Goal: Task Accomplishment & Management: Manage account settings

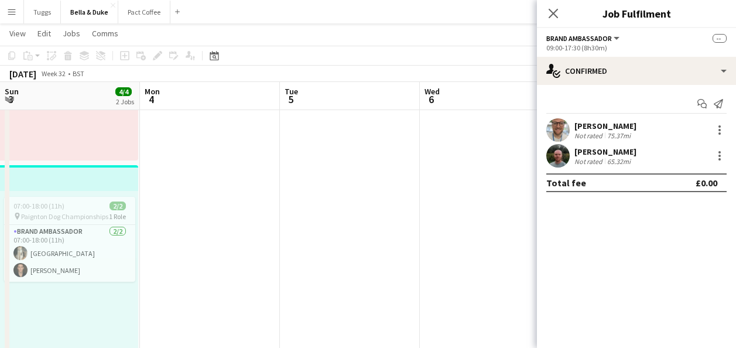
scroll to position [0, 430]
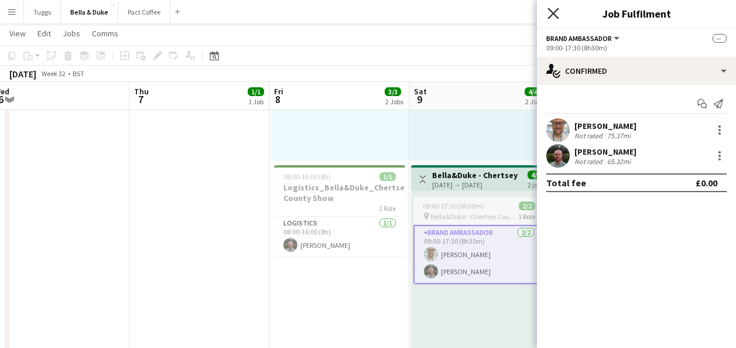
click at [549, 11] on icon "Close pop-in" at bounding box center [552, 13] width 11 height 11
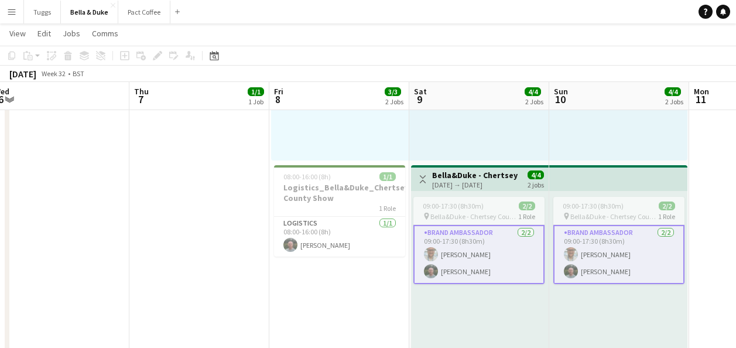
click at [9, 8] on app-icon "Menu" at bounding box center [11, 11] width 9 height 9
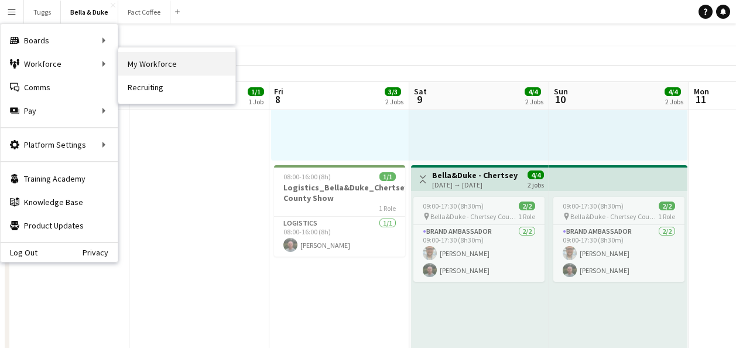
click at [175, 65] on link "My Workforce" at bounding box center [176, 63] width 117 height 23
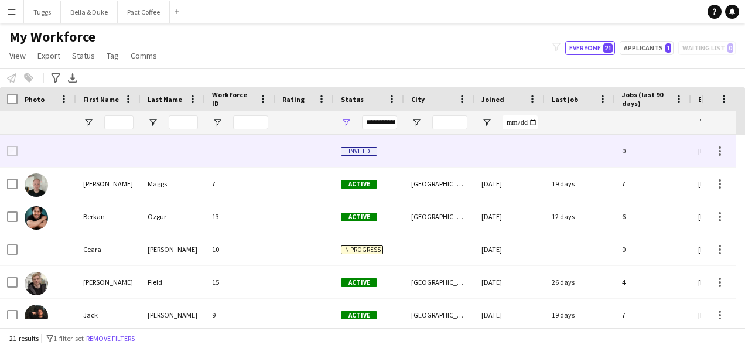
click at [76, 148] on div at bounding box center [47, 151] width 59 height 32
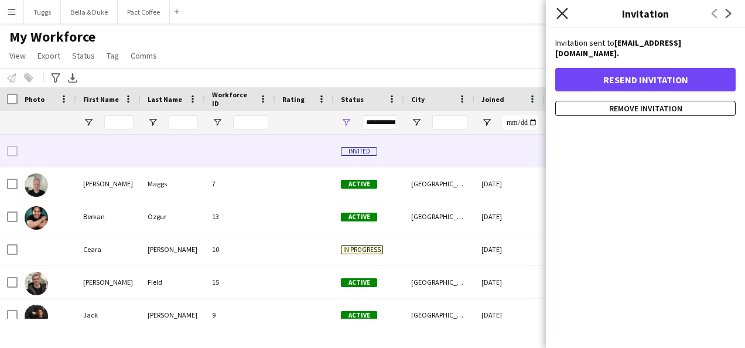
click at [560, 15] on icon at bounding box center [561, 13] width 11 height 11
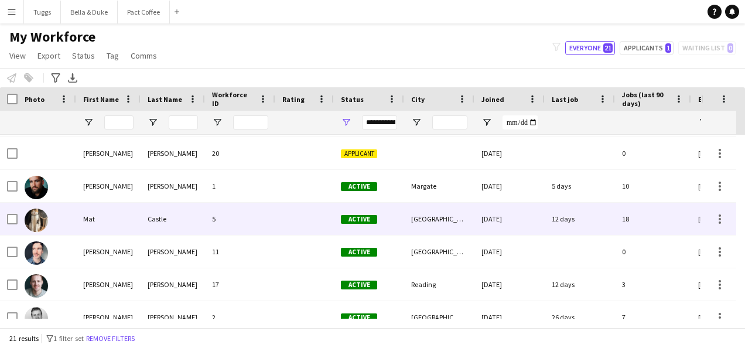
scroll to position [234, 0]
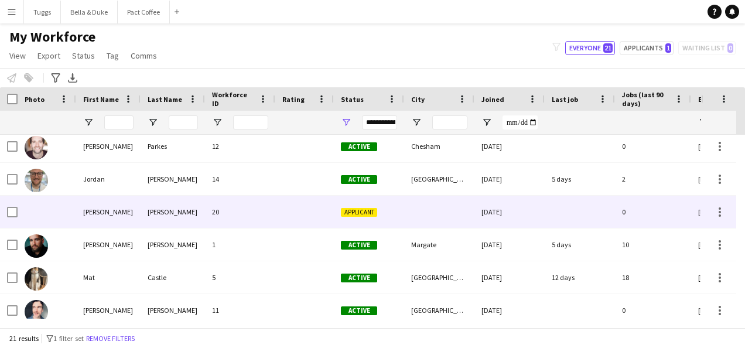
click at [426, 213] on div at bounding box center [439, 212] width 70 height 32
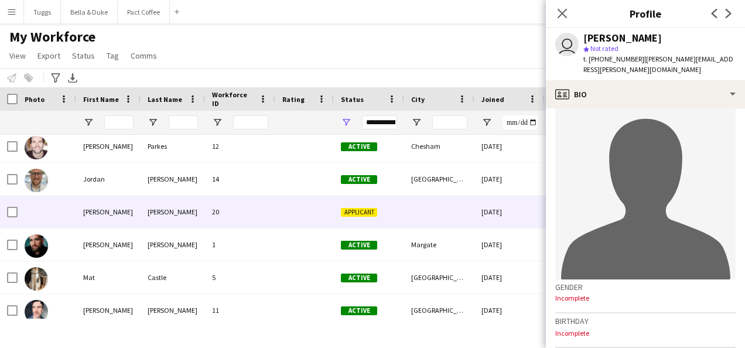
scroll to position [0, 0]
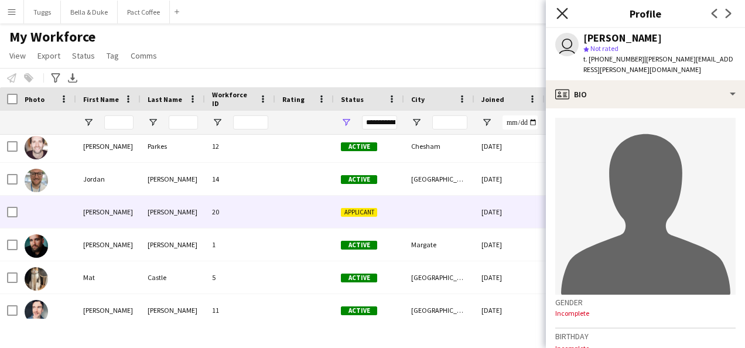
click at [565, 15] on icon at bounding box center [561, 13] width 11 height 11
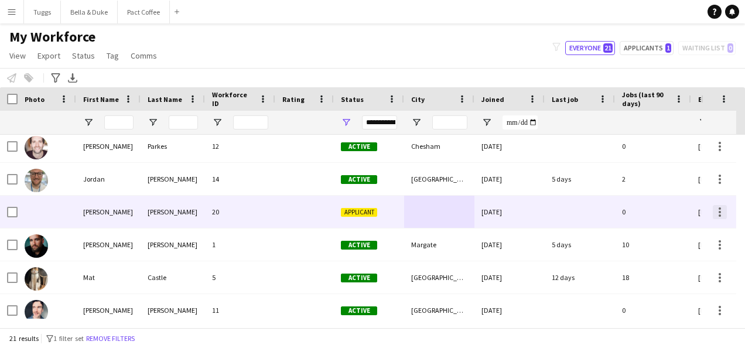
click at [717, 211] on div at bounding box center [720, 212] width 14 height 14
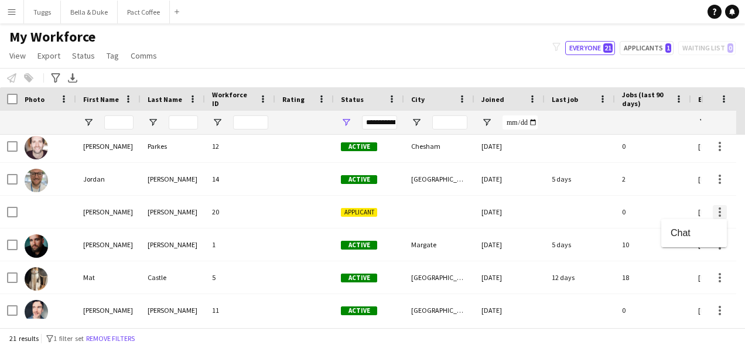
click at [717, 211] on div at bounding box center [372, 174] width 745 height 348
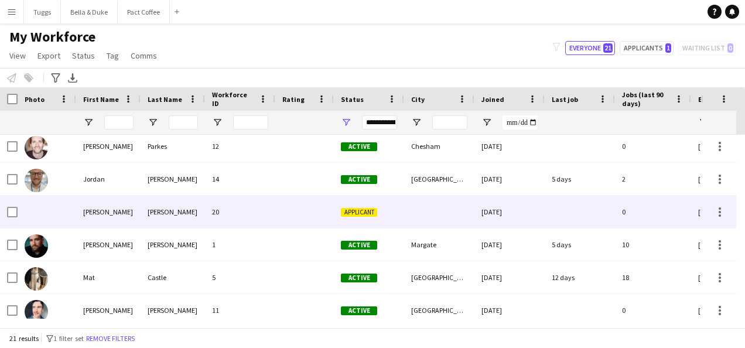
click at [672, 216] on div "0" at bounding box center [653, 212] width 76 height 32
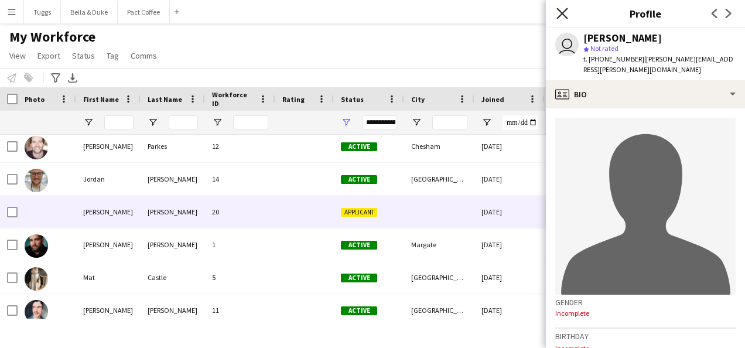
click at [557, 16] on icon "Close pop-in" at bounding box center [561, 13] width 11 height 11
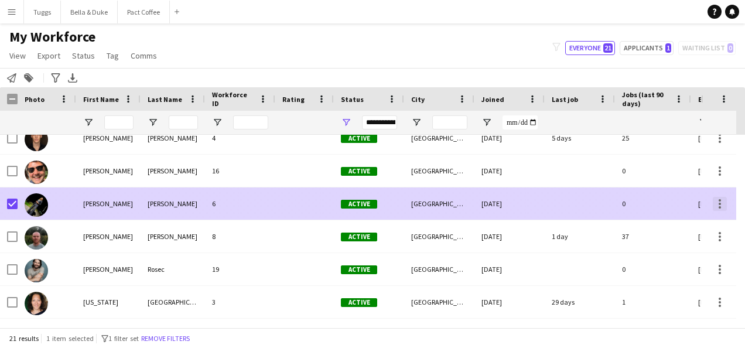
click at [718, 201] on div at bounding box center [720, 204] width 14 height 14
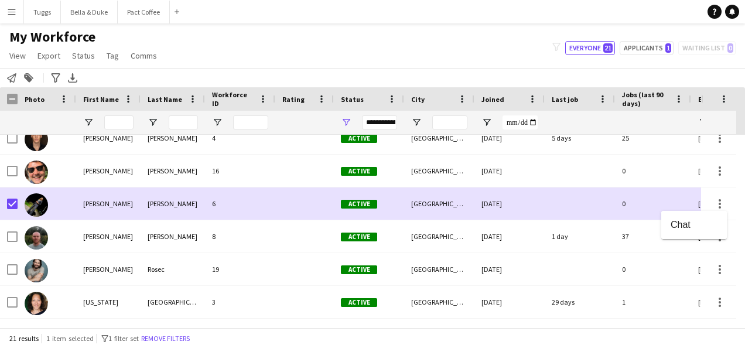
click at [163, 208] on div at bounding box center [372, 174] width 745 height 348
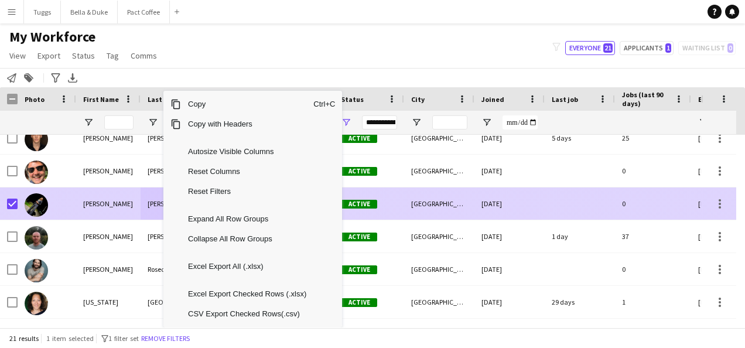
click at [99, 193] on div "[PERSON_NAME]" at bounding box center [108, 203] width 64 height 32
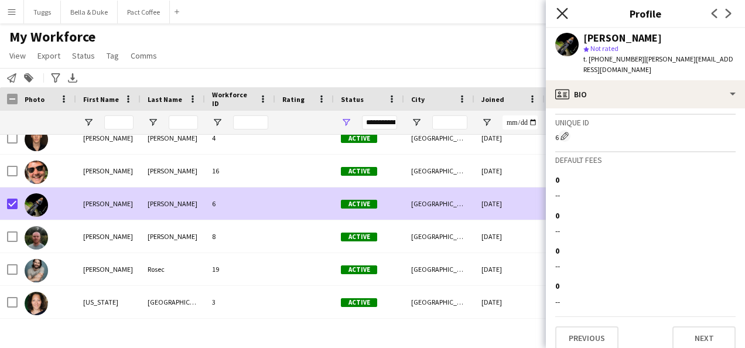
click at [566, 16] on icon "Close pop-in" at bounding box center [561, 13] width 11 height 11
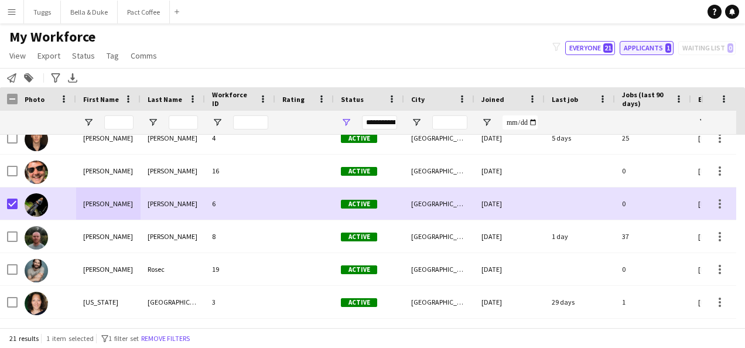
click at [637, 50] on button "Applicants 1" at bounding box center [646, 48] width 54 height 14
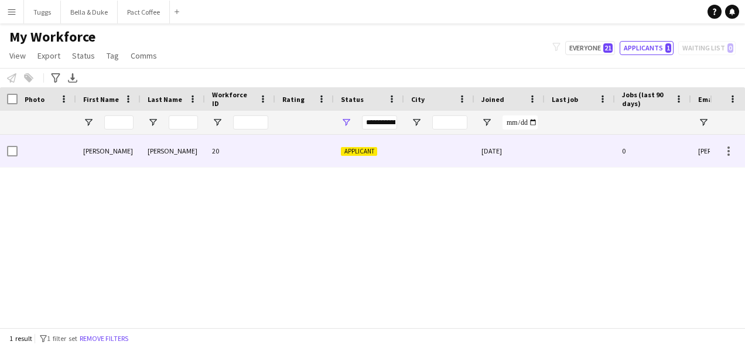
click at [115, 153] on div "[PERSON_NAME]" at bounding box center [108, 151] width 64 height 32
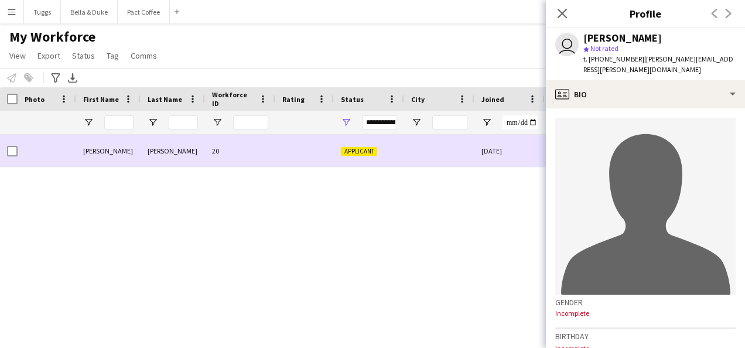
click at [11, 162] on div at bounding box center [12, 151] width 11 height 33
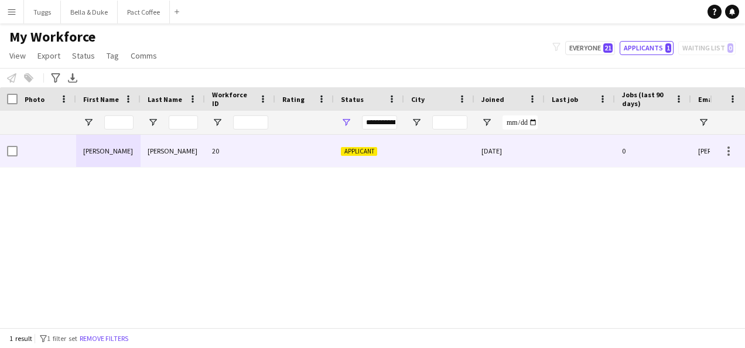
click at [11, 157] on div at bounding box center [12, 151] width 11 height 33
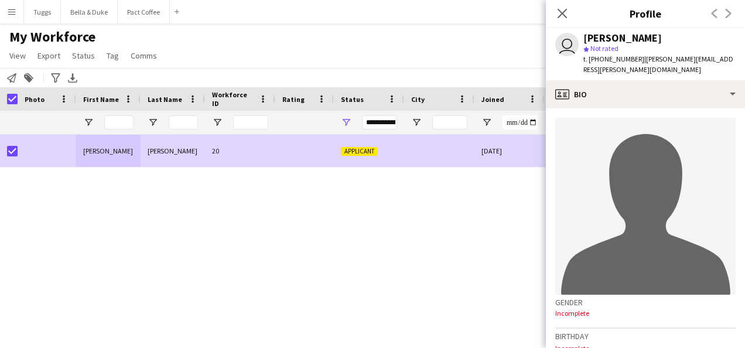
click at [364, 224] on div "[PERSON_NAME] 20 Applicant [DATE] 0 [PERSON_NAME][EMAIL_ADDRESS][PERSON_NAME][D…" at bounding box center [355, 227] width 710 height 184
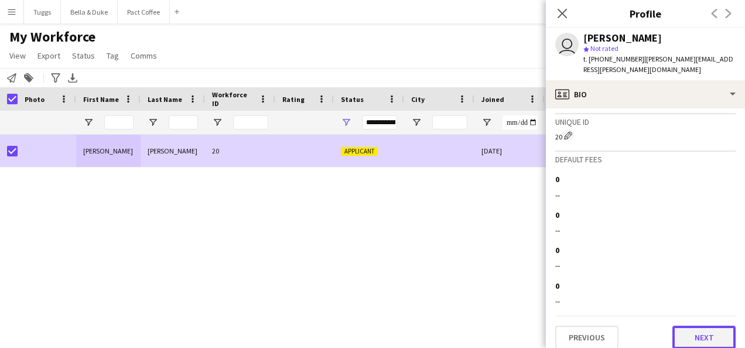
click at [697, 326] on button "Next" at bounding box center [703, 337] width 63 height 23
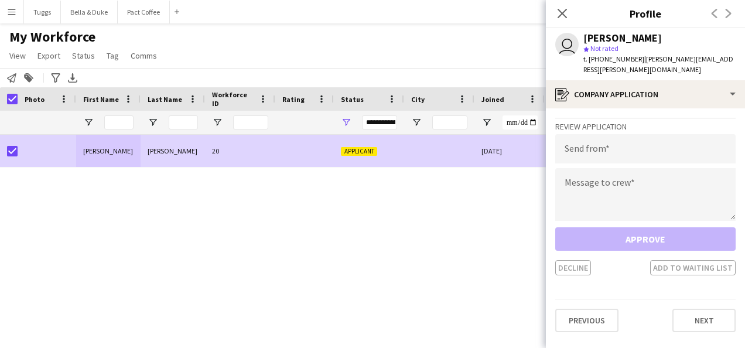
click at [676, 233] on div "Approve Decline Add to waiting list" at bounding box center [645, 251] width 180 height 48
click at [557, 15] on icon "Close pop-in" at bounding box center [561, 13] width 11 height 11
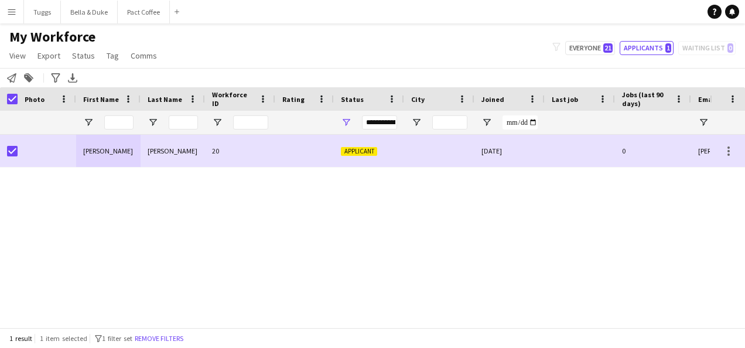
click at [380, 204] on div "[PERSON_NAME] 20 Applicant [DATE] 0 [PERSON_NAME][EMAIL_ADDRESS][PERSON_NAME][D…" at bounding box center [355, 227] width 710 height 184
click at [590, 43] on button "Everyone 21" at bounding box center [590, 48] width 50 height 14
type input "**********"
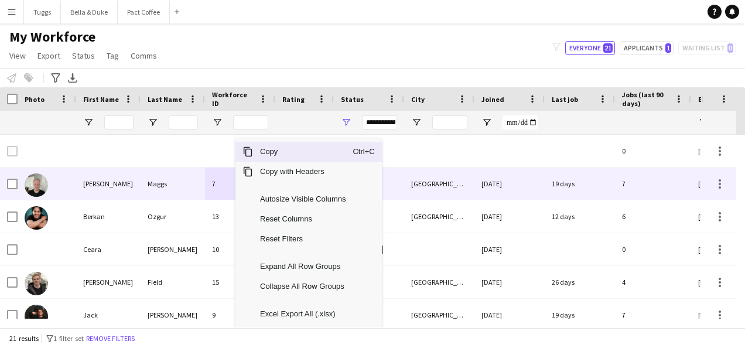
click at [217, 184] on div "7" at bounding box center [240, 183] width 70 height 32
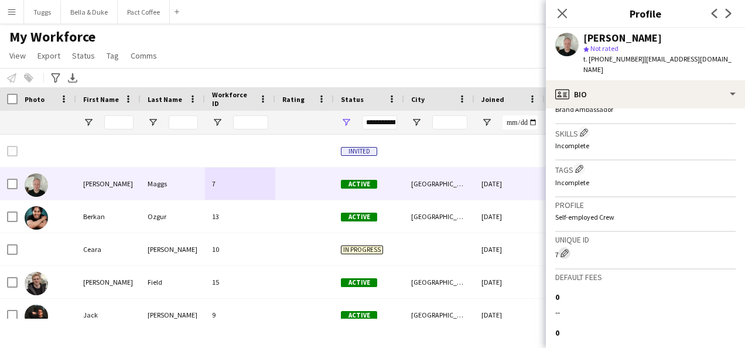
click at [564, 249] on app-icon "Edit crew unique ID" at bounding box center [564, 253] width 8 height 8
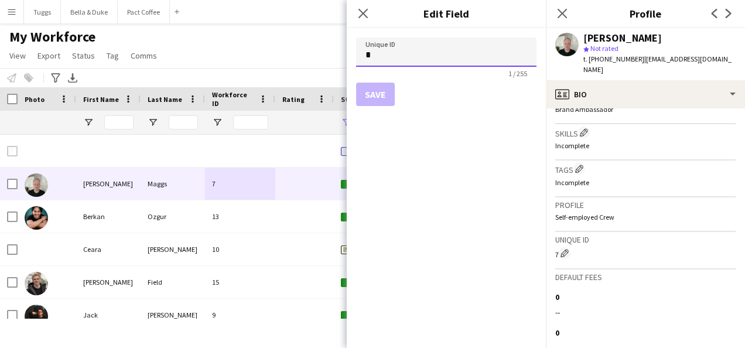
click at [374, 55] on input "*" at bounding box center [446, 51] width 180 height 29
click at [360, 11] on icon at bounding box center [362, 13] width 11 height 11
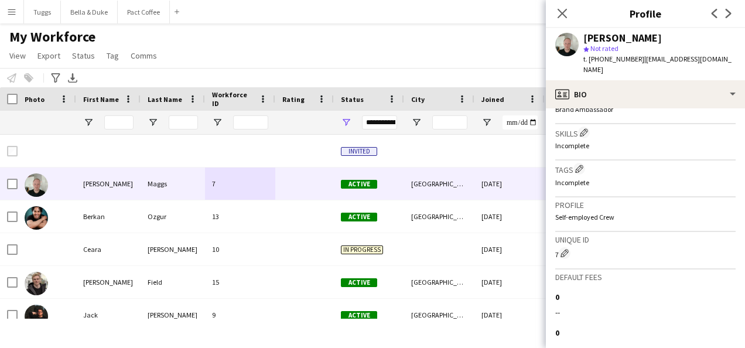
click at [354, 33] on div "My Workforce View Views Default view New view Update view Delete view Edit name…" at bounding box center [372, 48] width 745 height 40
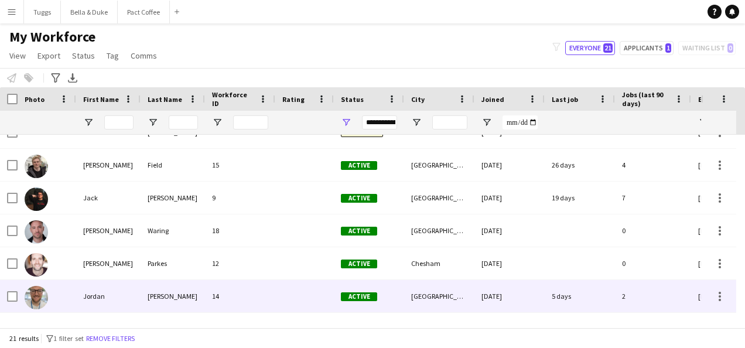
scroll to position [234, 0]
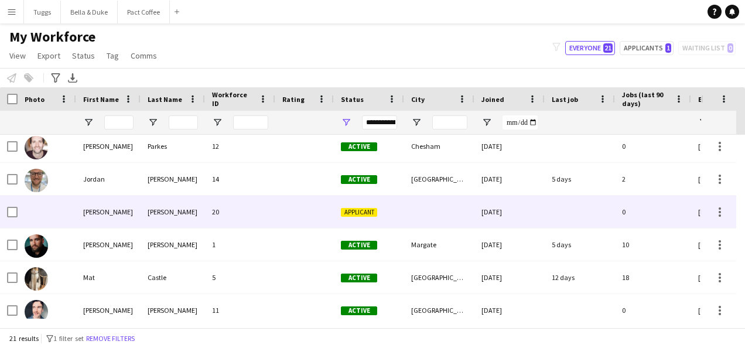
click at [241, 206] on div "20" at bounding box center [240, 212] width 70 height 32
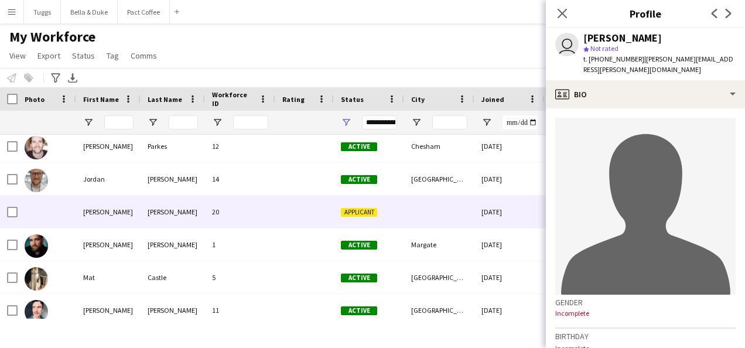
scroll to position [0, 0]
click at [562, 11] on icon "Close pop-in" at bounding box center [561, 13] width 11 height 11
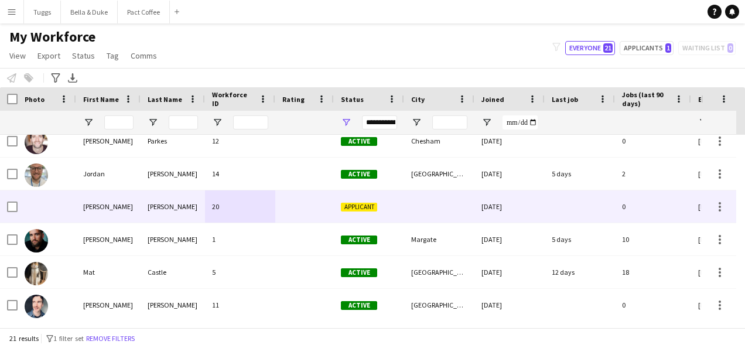
scroll to position [234, 0]
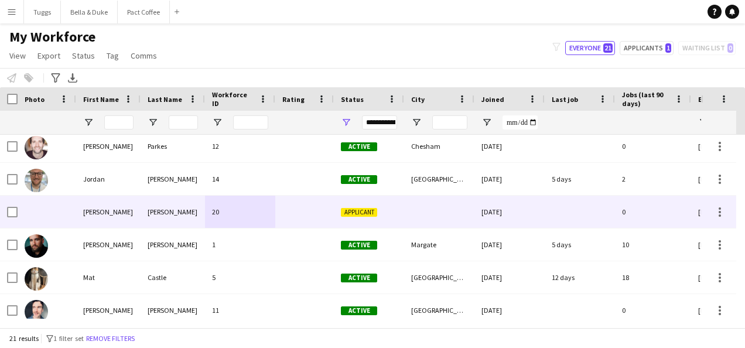
click at [297, 217] on div at bounding box center [304, 212] width 59 height 32
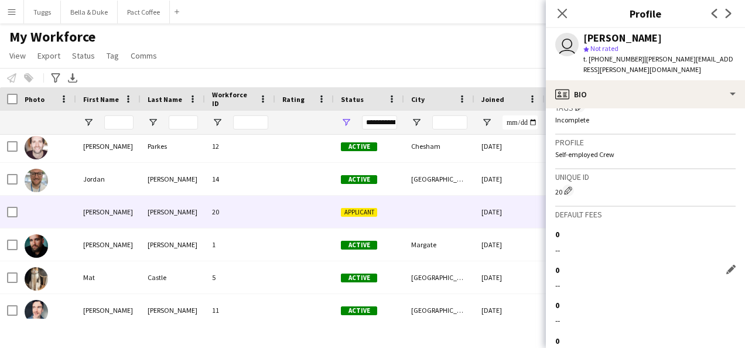
scroll to position [424, 0]
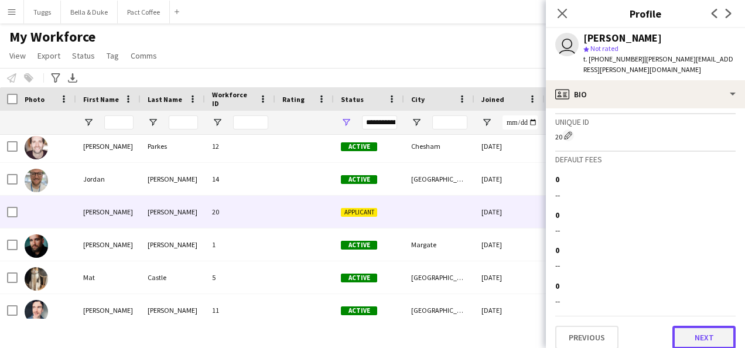
click at [689, 331] on button "Next" at bounding box center [703, 337] width 63 height 23
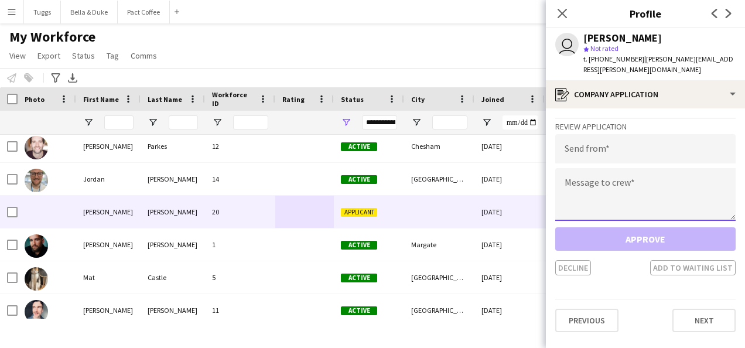
click at [652, 173] on textarea at bounding box center [645, 194] width 180 height 53
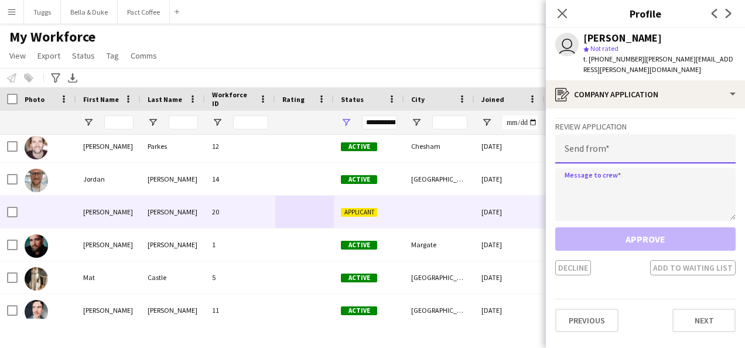
click at [643, 138] on input "email" at bounding box center [645, 148] width 180 height 29
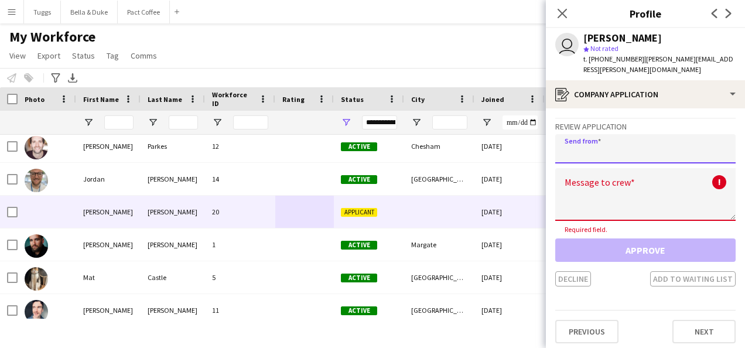
click at [643, 138] on input "email" at bounding box center [645, 148] width 180 height 29
click at [654, 121] on h3 "Review Application" at bounding box center [645, 126] width 180 height 11
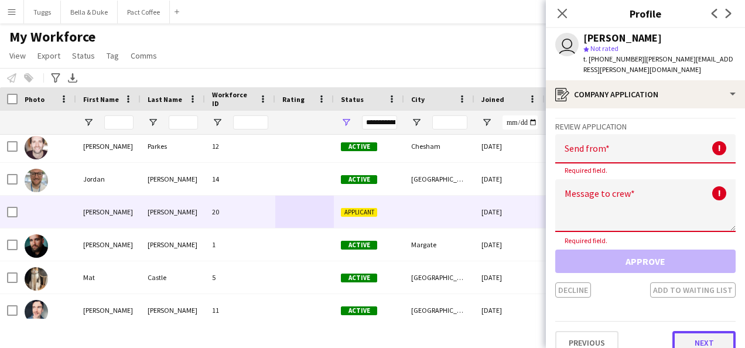
click at [698, 338] on button "Next" at bounding box center [703, 342] width 63 height 23
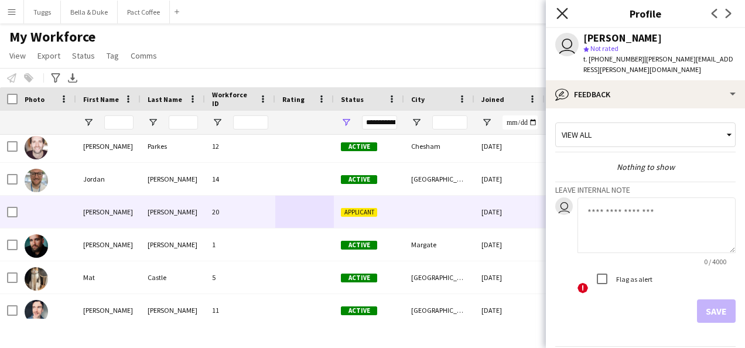
click at [564, 16] on icon at bounding box center [561, 13] width 11 height 11
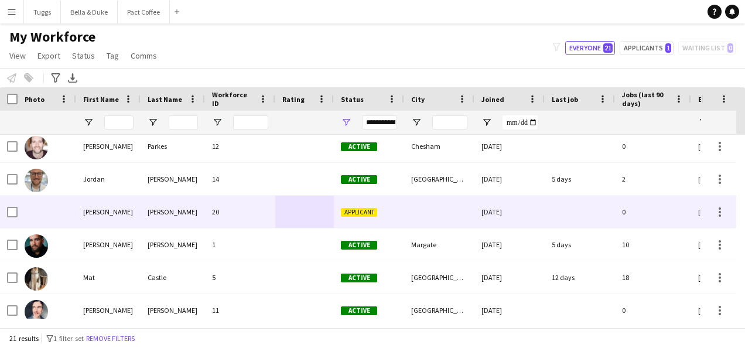
click at [242, 207] on div "20" at bounding box center [240, 212] width 70 height 32
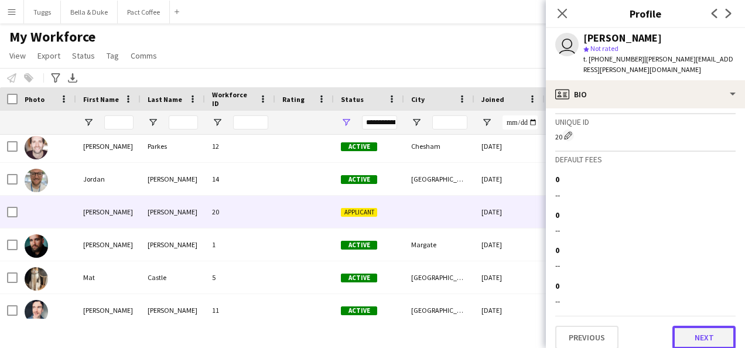
click at [714, 334] on button "Next" at bounding box center [703, 337] width 63 height 23
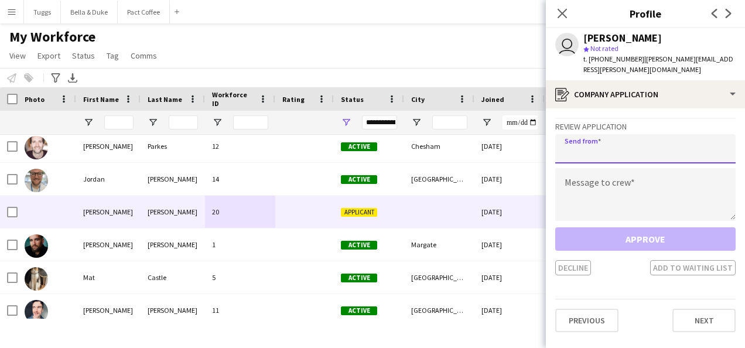
click at [632, 134] on input "email" at bounding box center [645, 148] width 180 height 29
type input "**********"
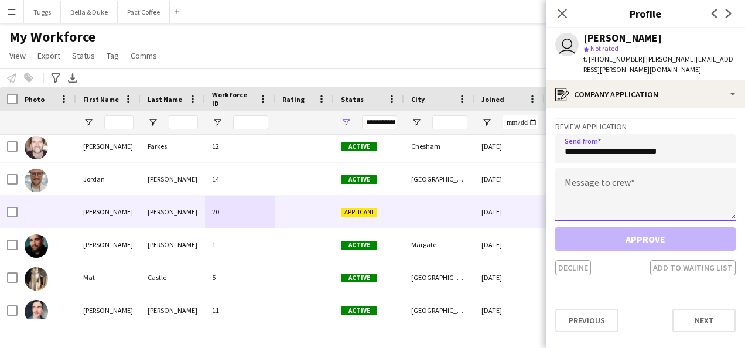
click at [628, 184] on textarea at bounding box center [645, 194] width 180 height 53
type textarea "*"
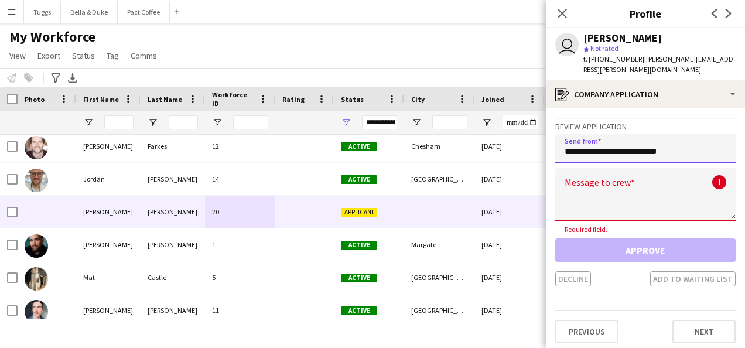
drag, startPoint x: 683, startPoint y: 135, endPoint x: 479, endPoint y: 149, distance: 204.2
click at [479, 149] on body "Menu Boards Boards Boards All jobs Status Workforce Workforce My Workforce Recr…" at bounding box center [372, 174] width 745 height 348
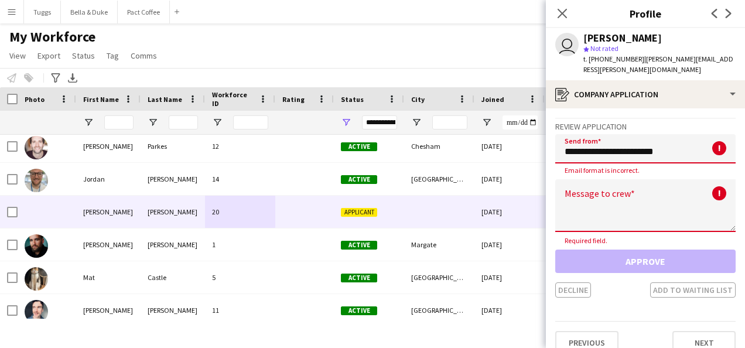
type input "**********"
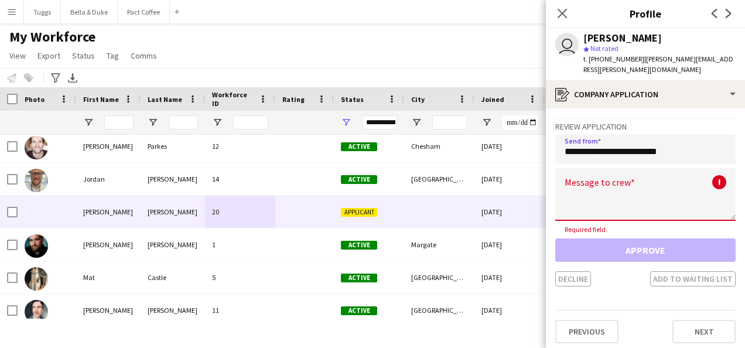
click at [642, 175] on textarea at bounding box center [645, 194] width 180 height 53
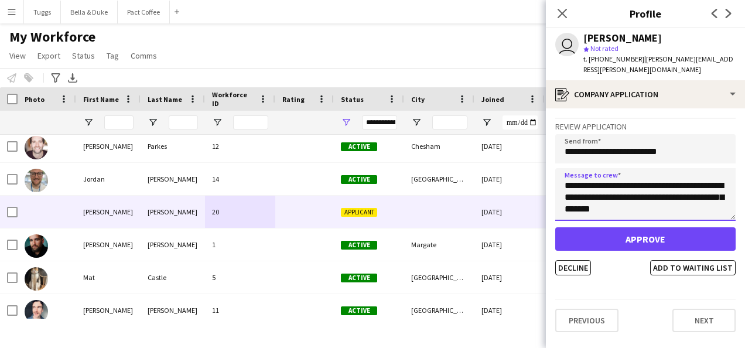
type textarea "**********"
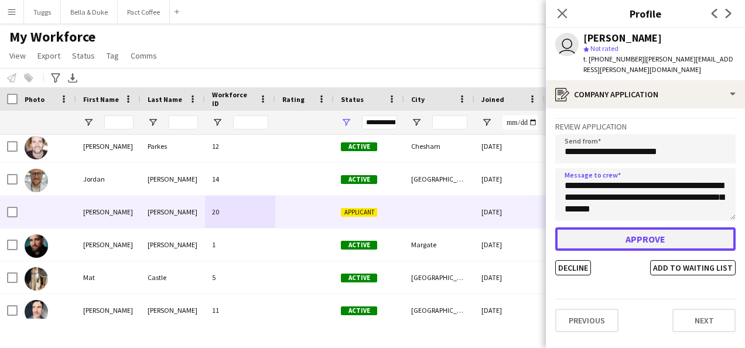
click at [676, 227] on button "Approve" at bounding box center [645, 238] width 180 height 23
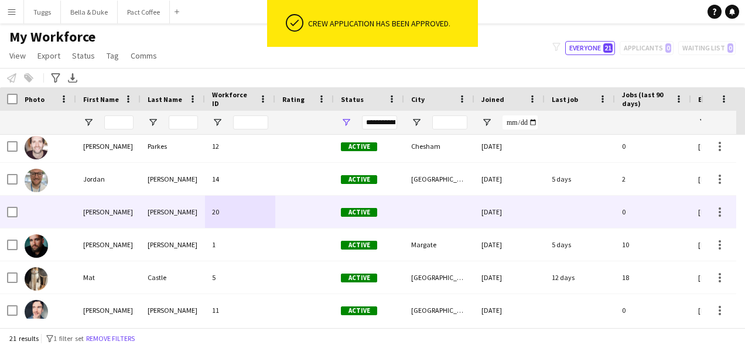
click at [288, 218] on div at bounding box center [304, 212] width 59 height 32
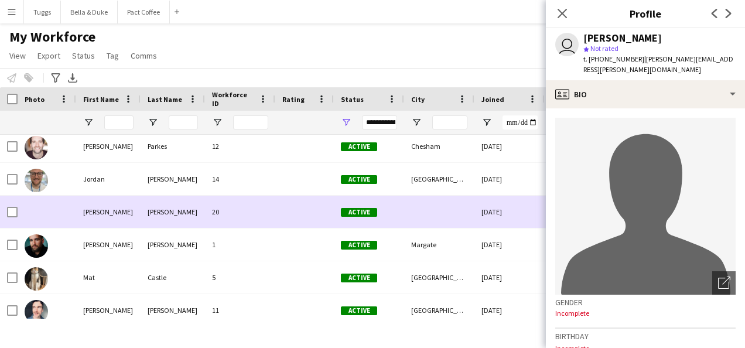
click at [288, 217] on div at bounding box center [304, 212] width 59 height 32
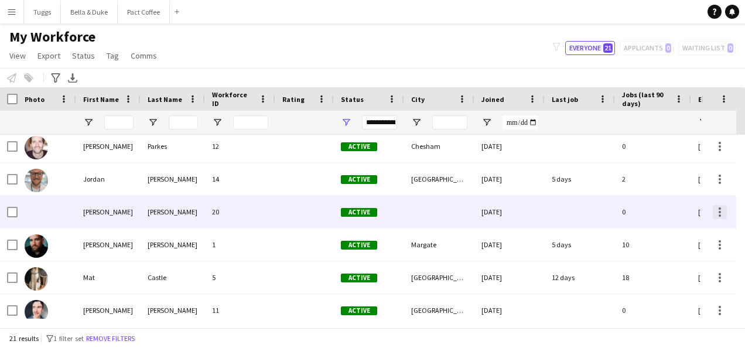
click at [721, 213] on div at bounding box center [720, 212] width 14 height 14
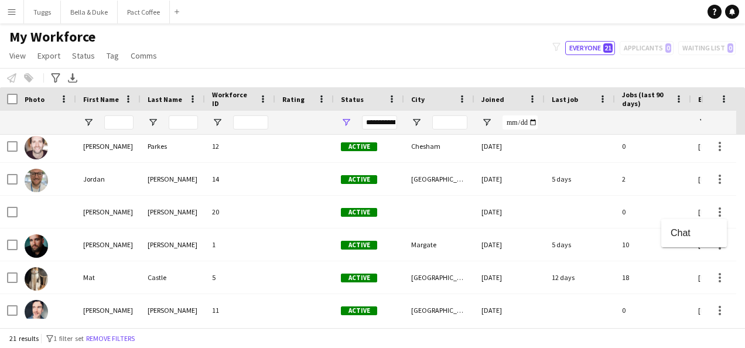
click at [573, 214] on div at bounding box center [372, 174] width 745 height 348
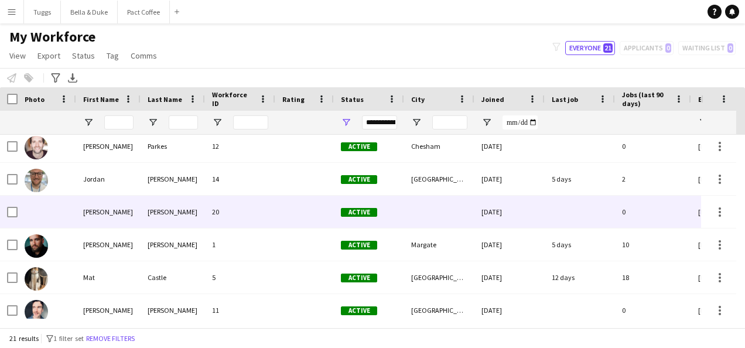
click at [464, 225] on div at bounding box center [439, 212] width 70 height 32
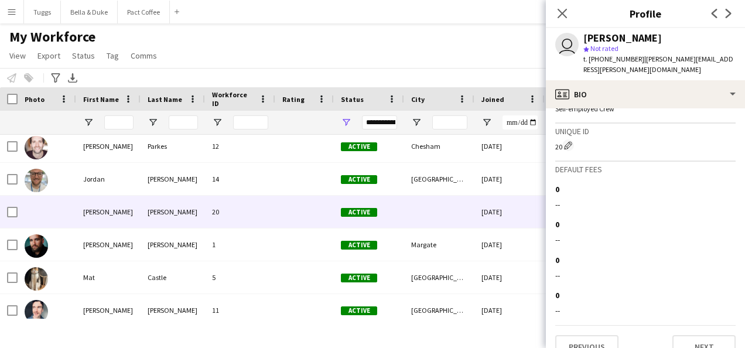
scroll to position [497, 0]
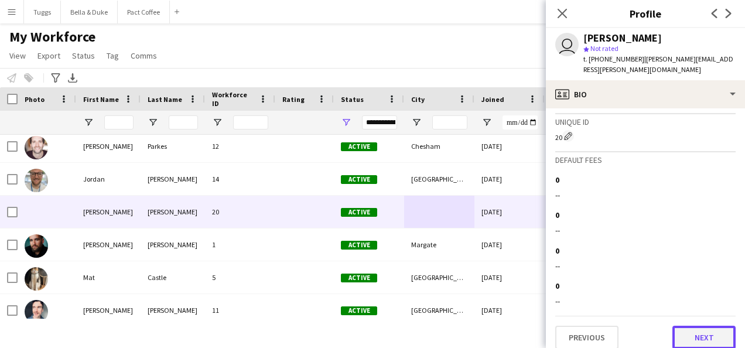
click at [688, 336] on button "Next" at bounding box center [703, 337] width 63 height 23
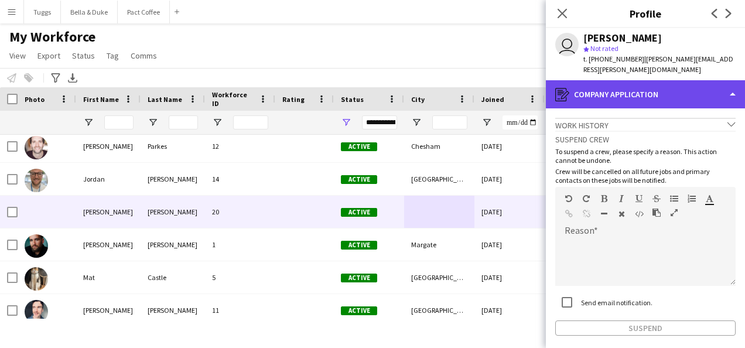
click at [585, 87] on div "register Company application" at bounding box center [645, 94] width 199 height 28
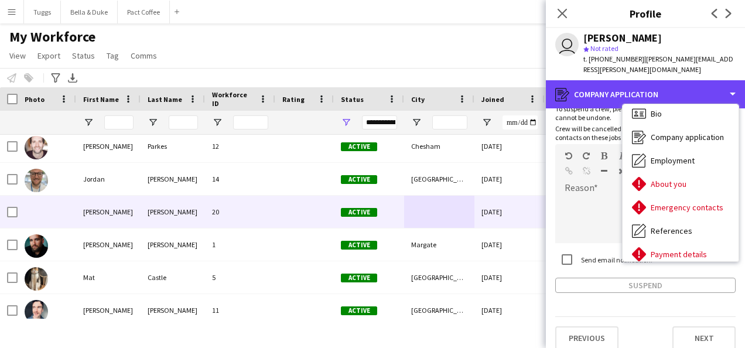
scroll to position [0, 0]
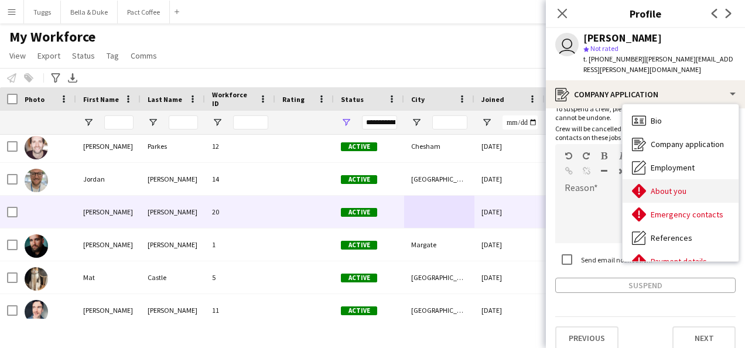
click at [691, 187] on div "About you About you" at bounding box center [680, 190] width 116 height 23
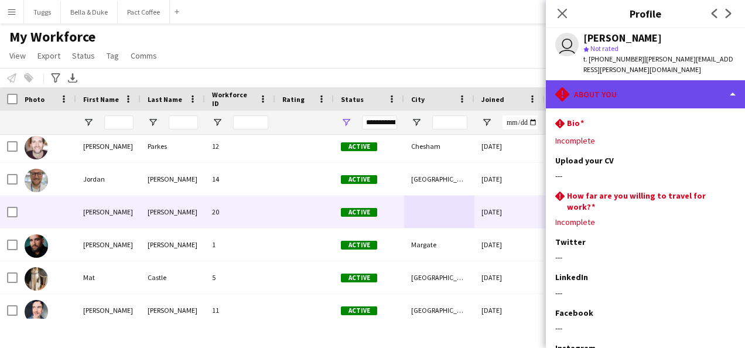
click at [639, 80] on div "rhombus-alert About you" at bounding box center [645, 94] width 199 height 28
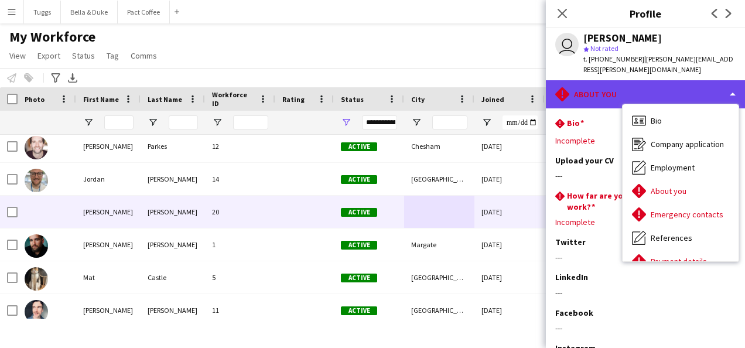
click at [676, 88] on div "rhombus-alert About you" at bounding box center [645, 94] width 199 height 28
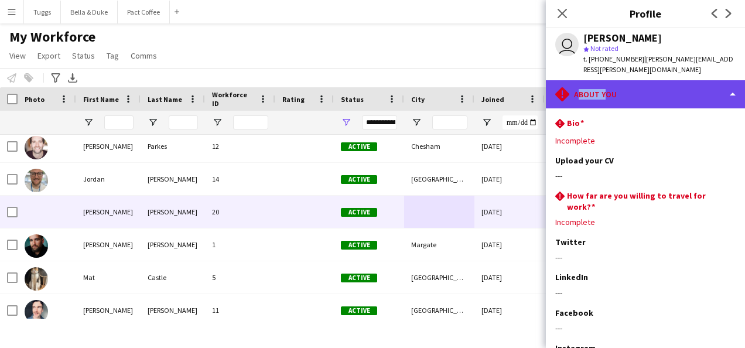
click at [676, 88] on div "rhombus-alert About you" at bounding box center [645, 94] width 199 height 28
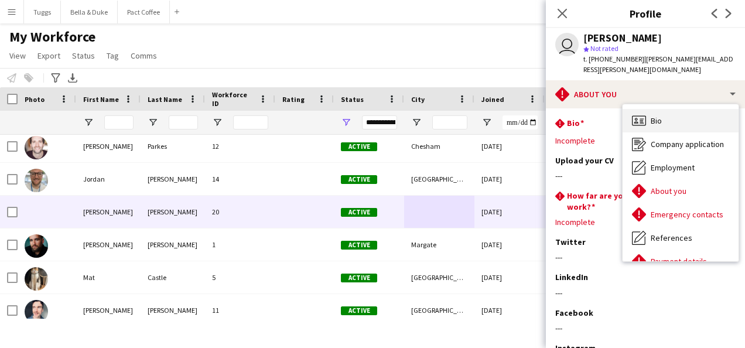
drag, startPoint x: 676, startPoint y: 88, endPoint x: 683, endPoint y: 109, distance: 22.2
click at [683, 109] on div "Bio Bio" at bounding box center [680, 120] width 116 height 23
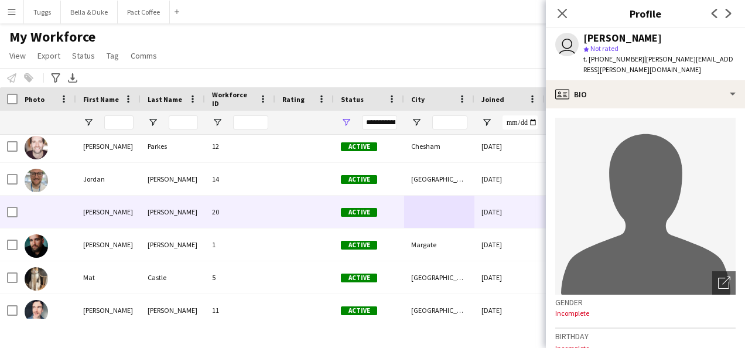
scroll to position [117, 0]
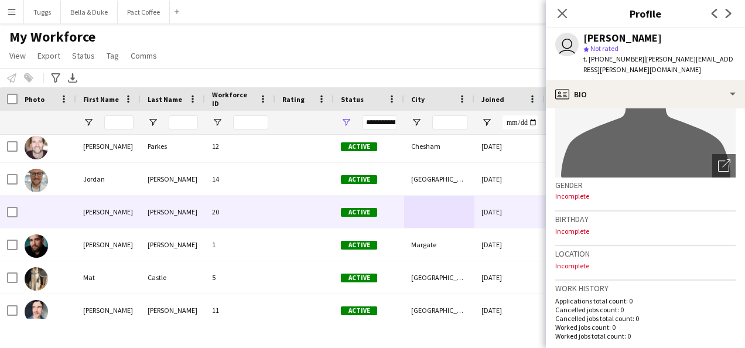
click at [585, 214] on div "Birthday Incomplete" at bounding box center [645, 228] width 180 height 35
click at [590, 296] on p "Applications total count: 0" at bounding box center [645, 300] width 180 height 9
click at [588, 261] on p "Incomplete" at bounding box center [645, 265] width 180 height 9
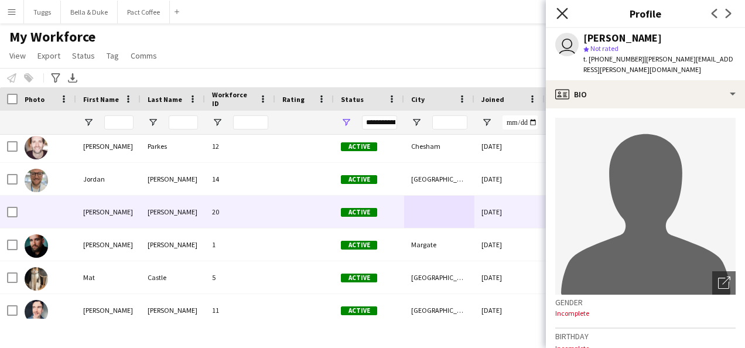
click at [561, 14] on icon at bounding box center [561, 13] width 11 height 11
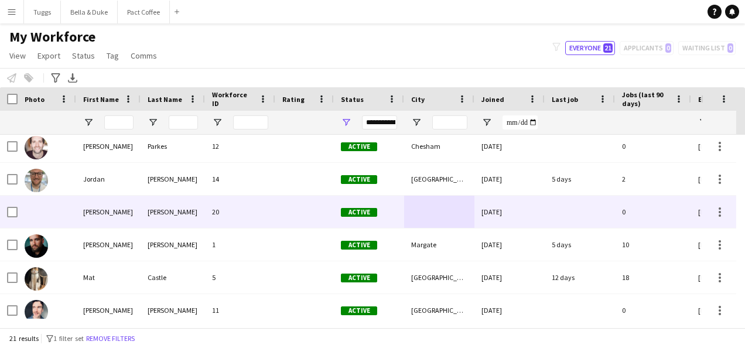
click at [223, 214] on div "20" at bounding box center [240, 212] width 70 height 32
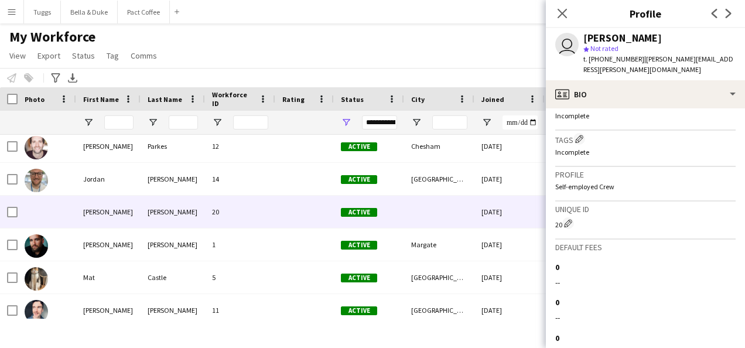
scroll to position [59, 0]
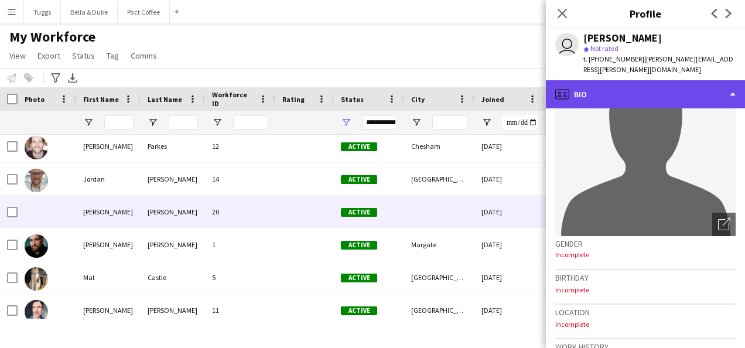
click at [680, 84] on div "profile Bio" at bounding box center [645, 94] width 199 height 28
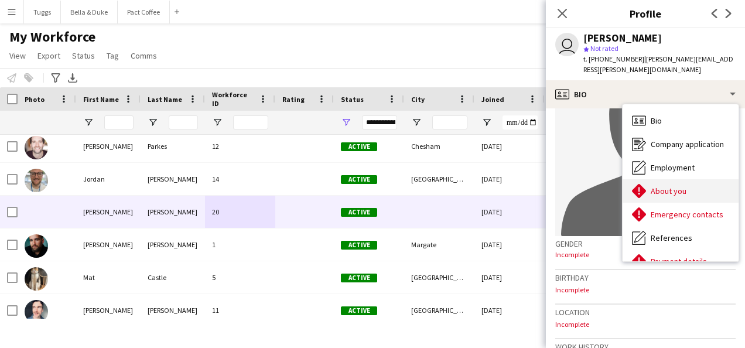
click at [694, 182] on div "About you About you" at bounding box center [680, 190] width 116 height 23
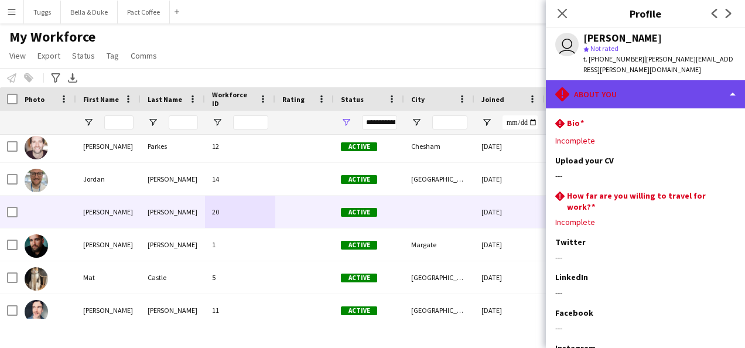
click at [657, 84] on div "rhombus-alert About you" at bounding box center [645, 94] width 199 height 28
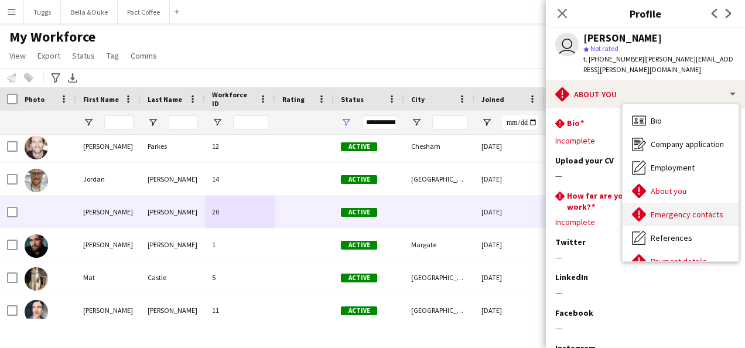
click at [692, 209] on span "Emergency contacts" at bounding box center [686, 214] width 73 height 11
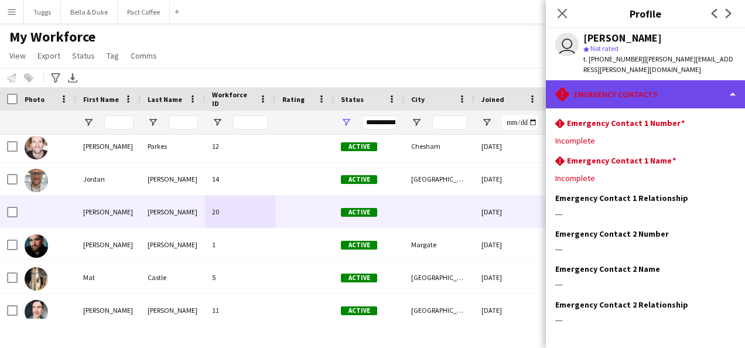
click at [662, 89] on div "rhombus-alert Emergency contacts" at bounding box center [645, 94] width 199 height 28
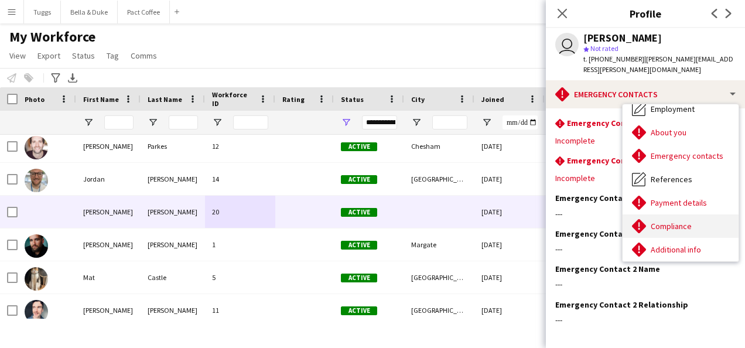
click at [701, 218] on div "Compliance Compliance" at bounding box center [680, 225] width 116 height 23
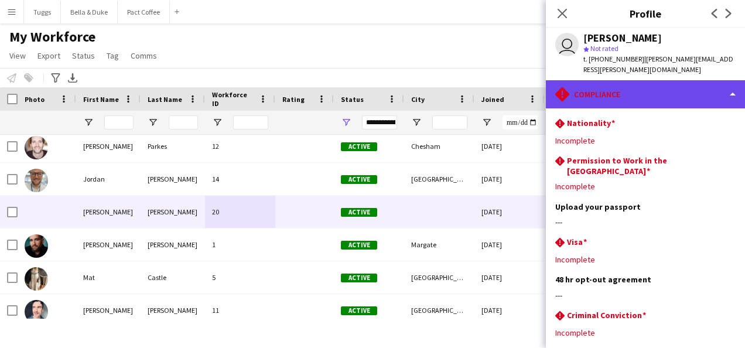
click at [653, 84] on div "rhombus-alert Compliance" at bounding box center [645, 94] width 199 height 28
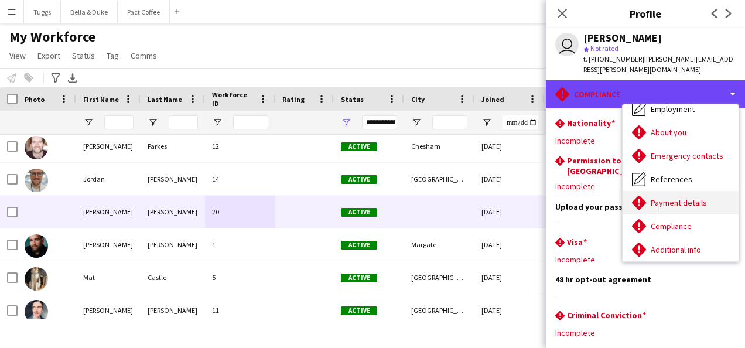
scroll to position [110, 0]
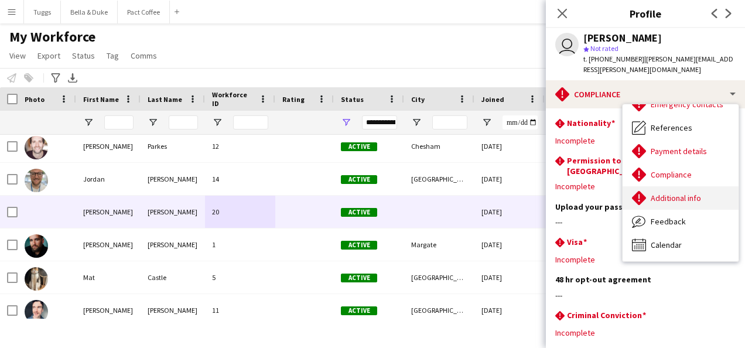
click at [708, 189] on div "Additional info Additional info" at bounding box center [680, 197] width 116 height 23
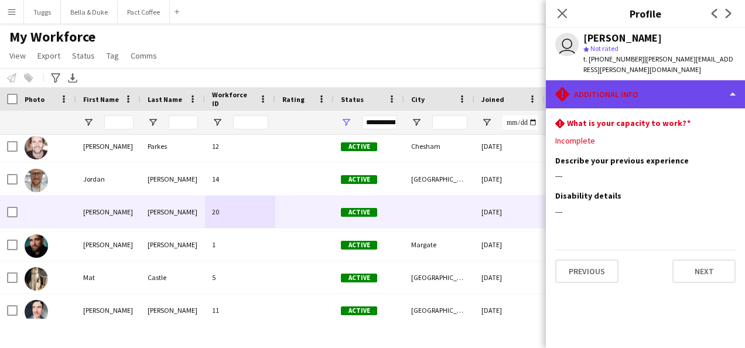
click at [665, 80] on div "rhombus-alert Additional info" at bounding box center [645, 94] width 199 height 28
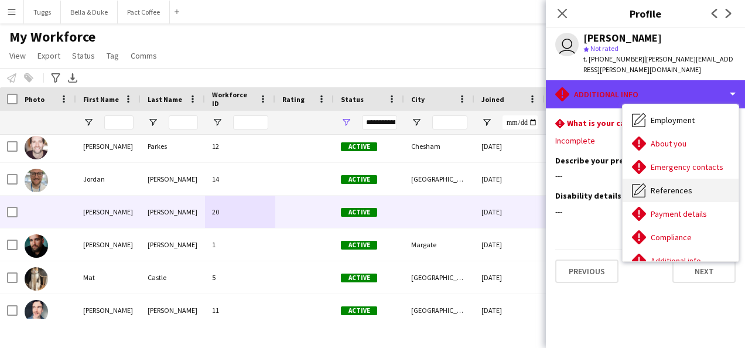
scroll to position [59, 0]
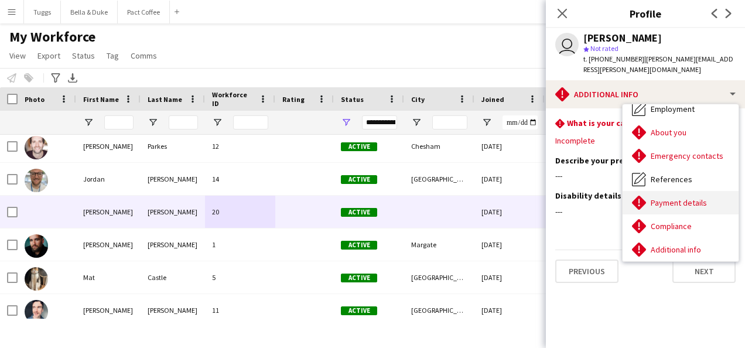
click at [684, 191] on div "Payment details Payment details" at bounding box center [680, 202] width 116 height 23
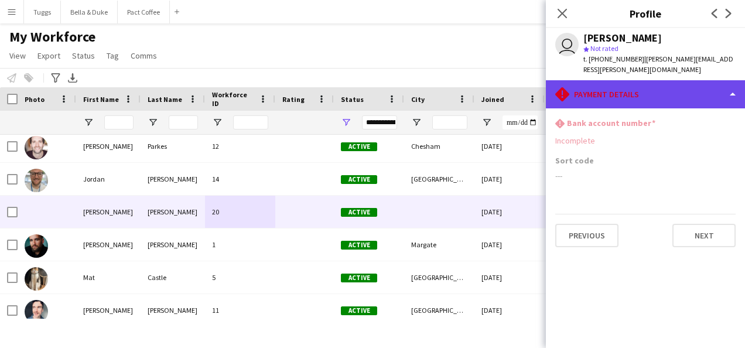
click at [657, 82] on div "rhombus-alert Payment details" at bounding box center [645, 94] width 199 height 28
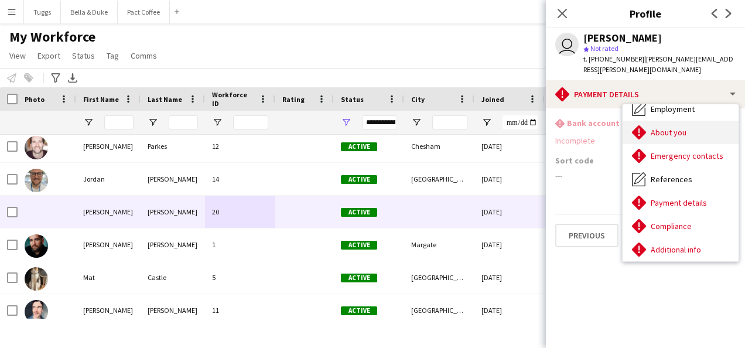
click at [684, 127] on span "About you" at bounding box center [668, 132] width 36 height 11
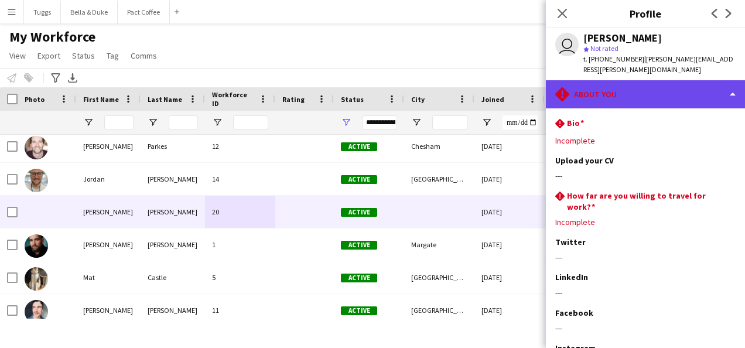
click at [647, 81] on div "rhombus-alert About you" at bounding box center [645, 94] width 199 height 28
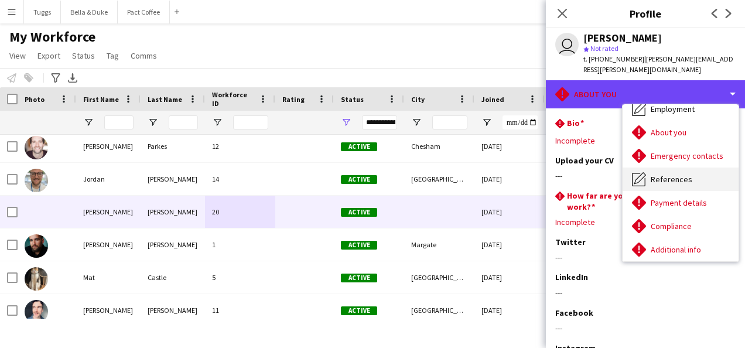
scroll to position [0, 0]
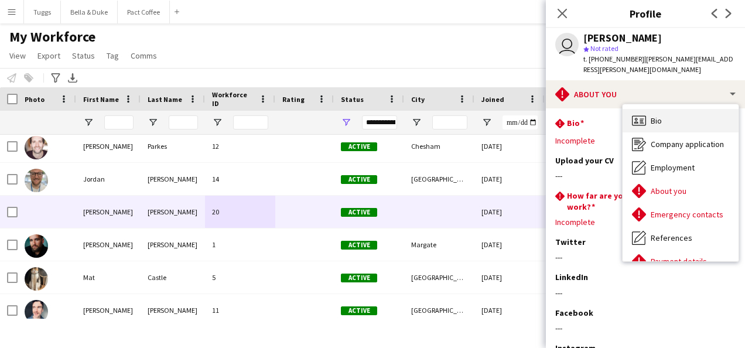
click at [687, 115] on div "Bio Bio" at bounding box center [680, 120] width 116 height 23
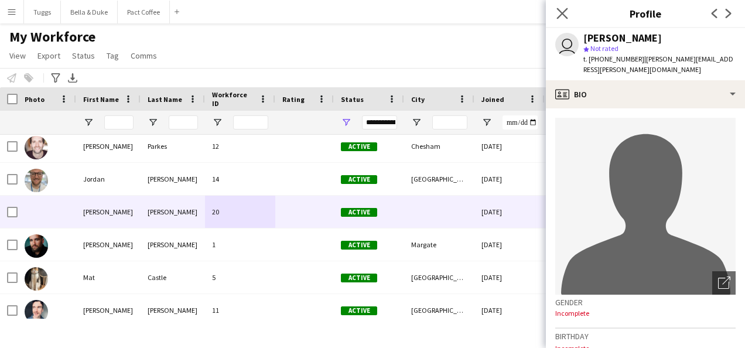
click at [556, 15] on app-icon "Close pop-in" at bounding box center [562, 13] width 17 height 17
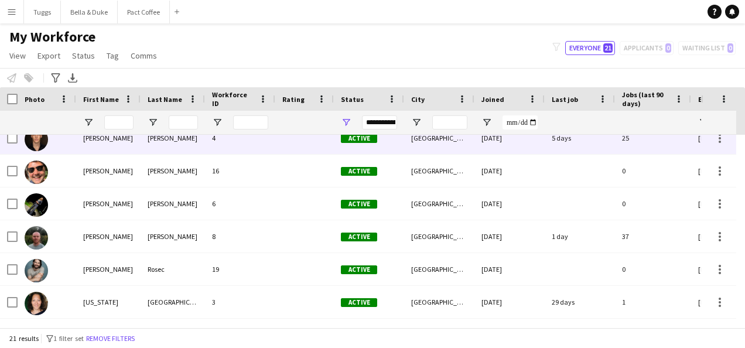
scroll to position [36, 0]
